Goal: Check status: Check status

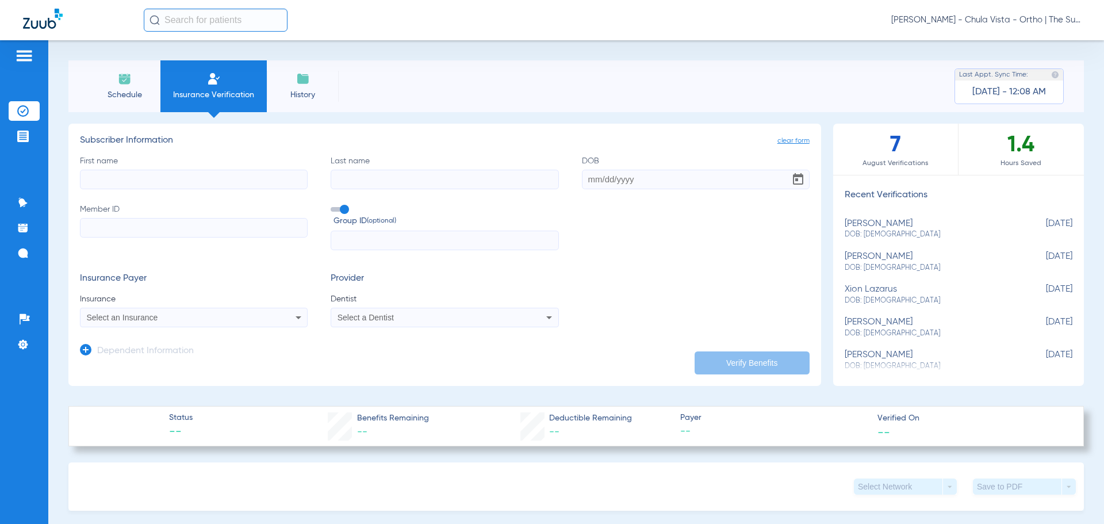
click at [211, 16] on input "text" at bounding box center [216, 20] width 144 height 23
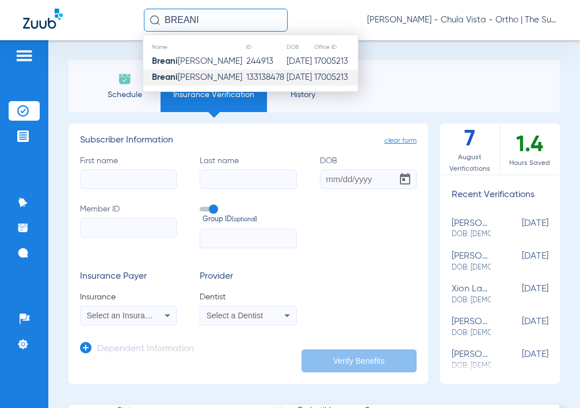
type input "BREANI"
click at [194, 76] on span "[PERSON_NAME]" at bounding box center [197, 77] width 90 height 9
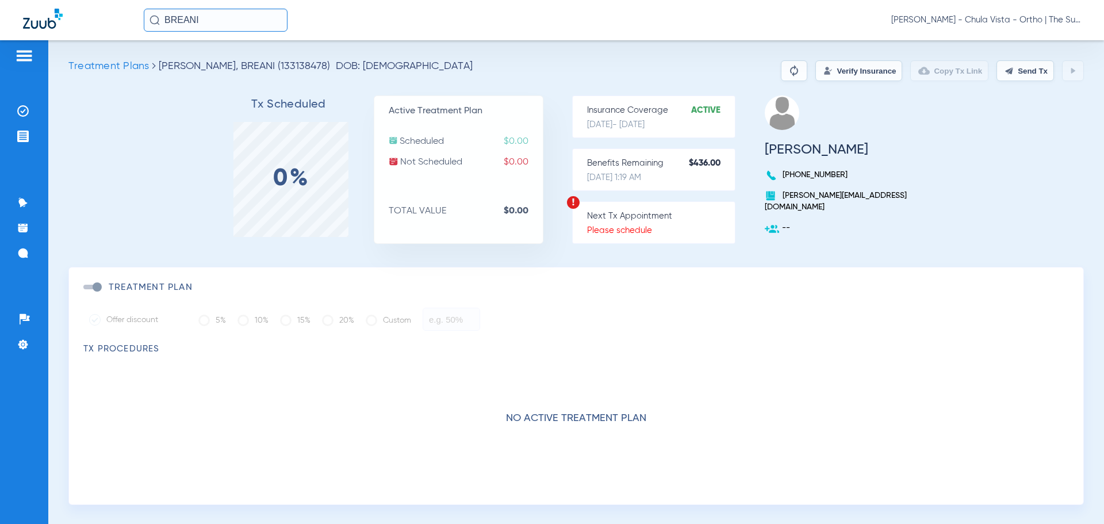
click at [848, 67] on button "Verify Insurance" at bounding box center [858, 70] width 87 height 21
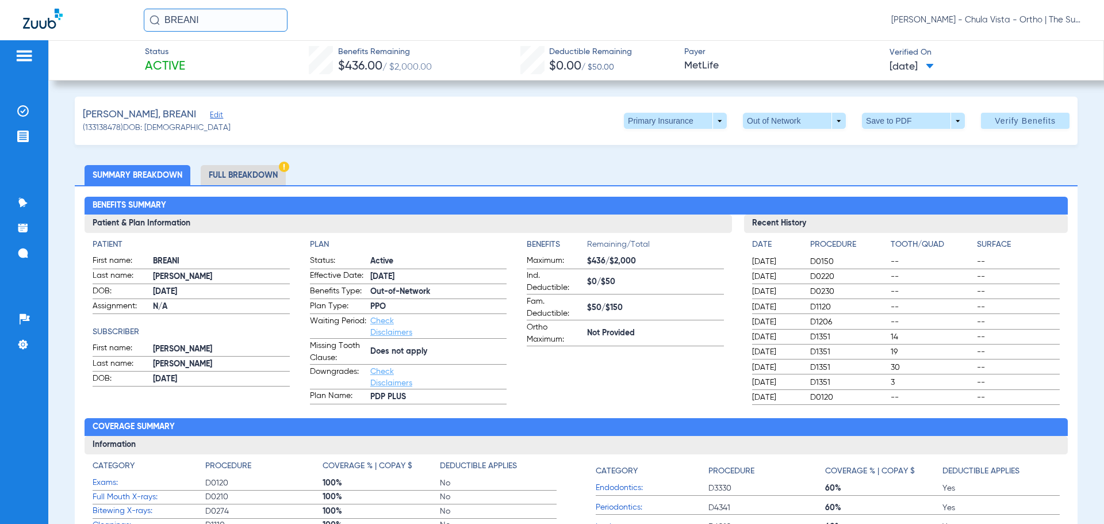
drag, startPoint x: 635, startPoint y: 335, endPoint x: 580, endPoint y: 331, distance: 55.4
click at [580, 331] on label "Ortho Maximum: Not Provided" at bounding box center [625, 333] width 197 height 25
click at [624, 346] on label "Ortho Maximum: Not Provided" at bounding box center [625, 333] width 197 height 25
click at [230, 21] on input "BREANI" at bounding box center [216, 20] width 144 height 23
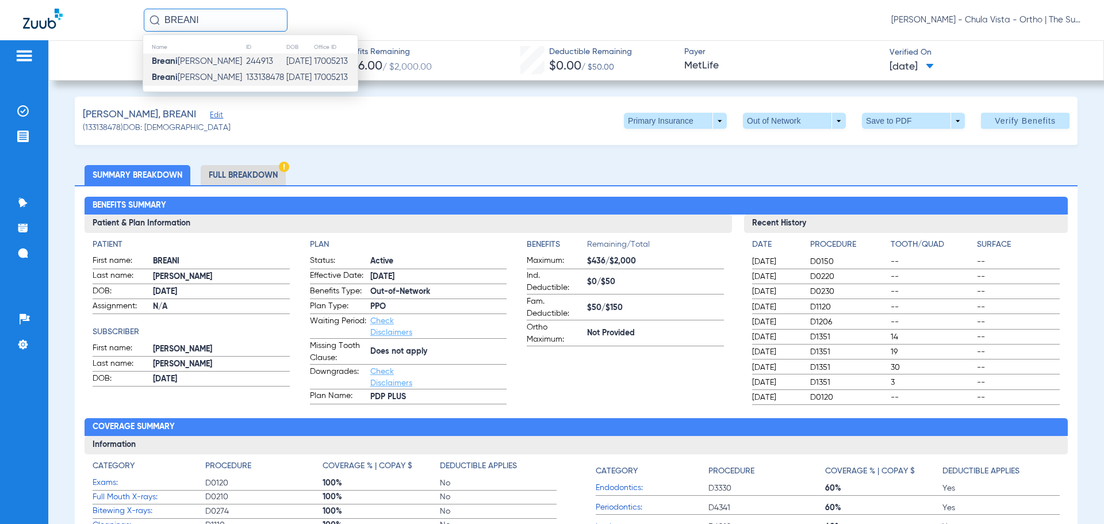
click at [246, 62] on td "244913" at bounding box center [266, 61] width 40 height 16
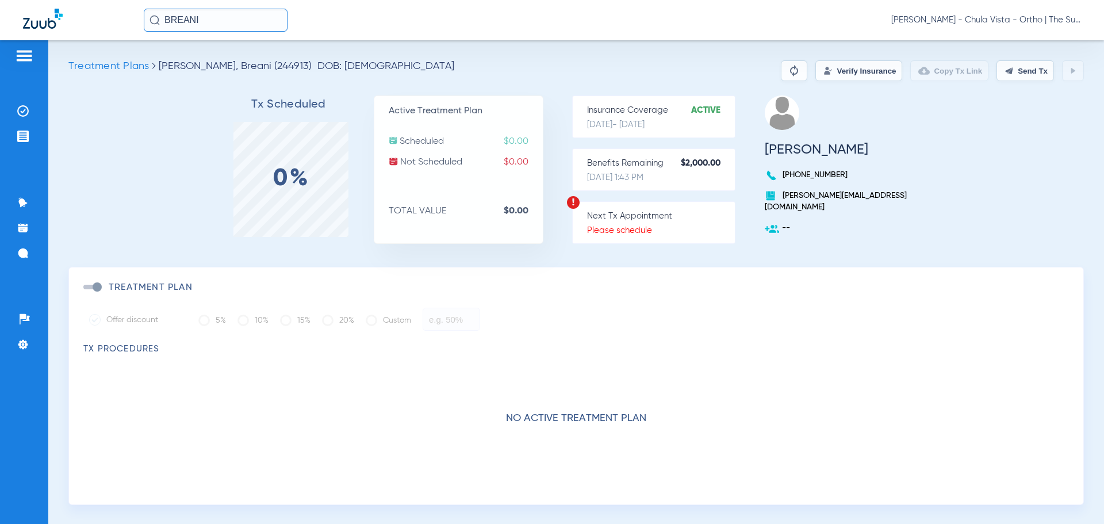
drag, startPoint x: 856, startPoint y: 59, endPoint x: 854, endPoint y: 65, distance: 6.7
click at [856, 59] on div "Treatment Plans [PERSON_NAME], Breani (244913) DOB: [DEMOGRAPHIC_DATA] Verify I…" at bounding box center [576, 282] width 1056 height 484
click at [854, 65] on button "Verify Insurance" at bounding box center [858, 70] width 87 height 21
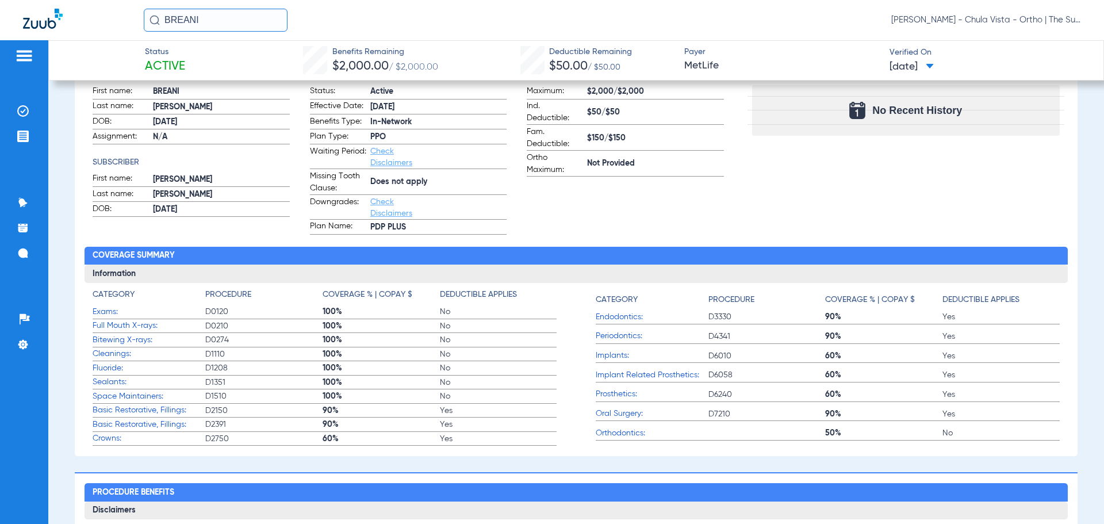
scroll to position [58, 0]
